Goal: Communication & Community: Share content

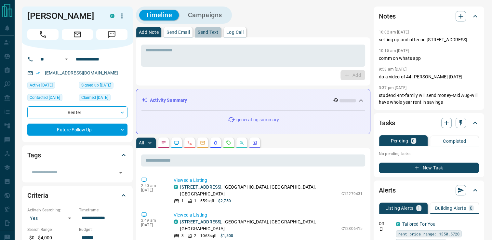
click at [206, 29] on button "Send Text" at bounding box center [208, 32] width 26 height 10
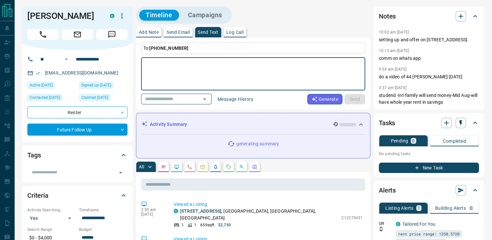
click at [201, 71] on textarea at bounding box center [253, 74] width 215 height 28
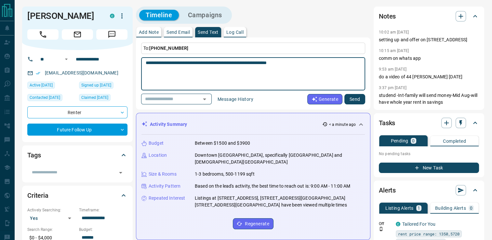
type textarea "**********"
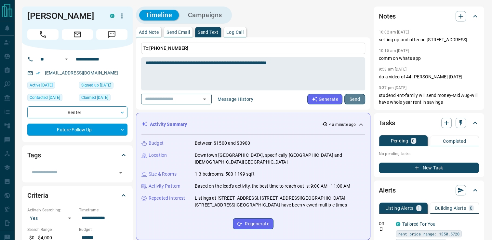
click at [351, 97] on button "Send" at bounding box center [354, 99] width 21 height 10
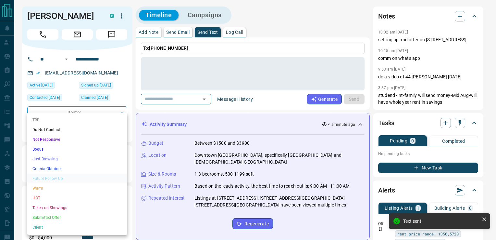
click at [290, 57] on div at bounding box center [248, 120] width 496 height 240
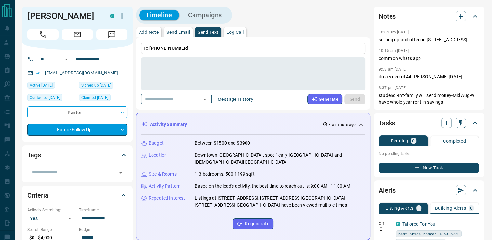
click at [460, 122] on icon "button" at bounding box center [460, 123] width 3 height 6
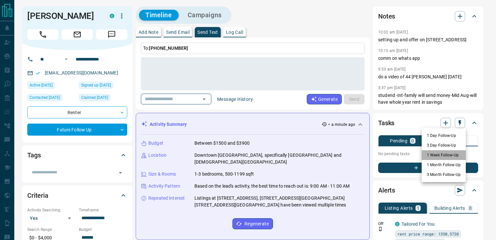
click at [435, 155] on li "1 Week Follow-Up" at bounding box center [444, 155] width 44 height 10
